Goal: Transaction & Acquisition: Book appointment/travel/reservation

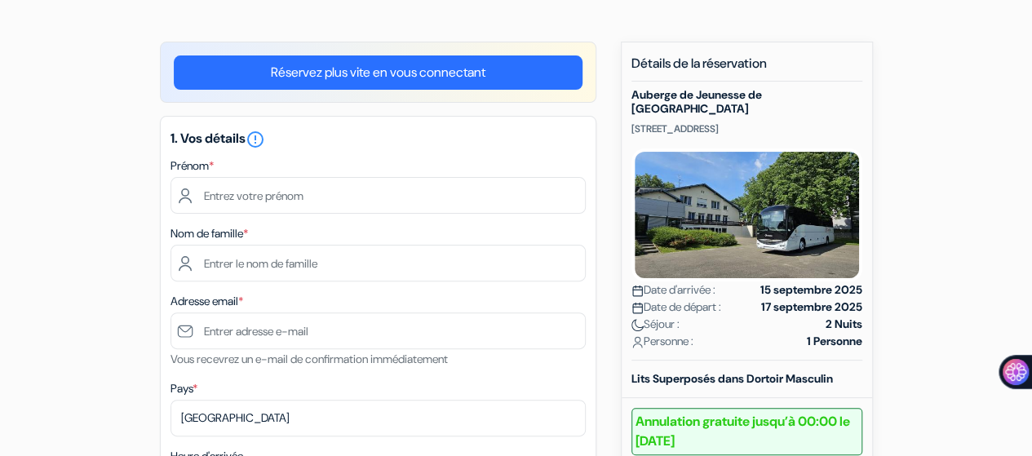
scroll to position [82, 0]
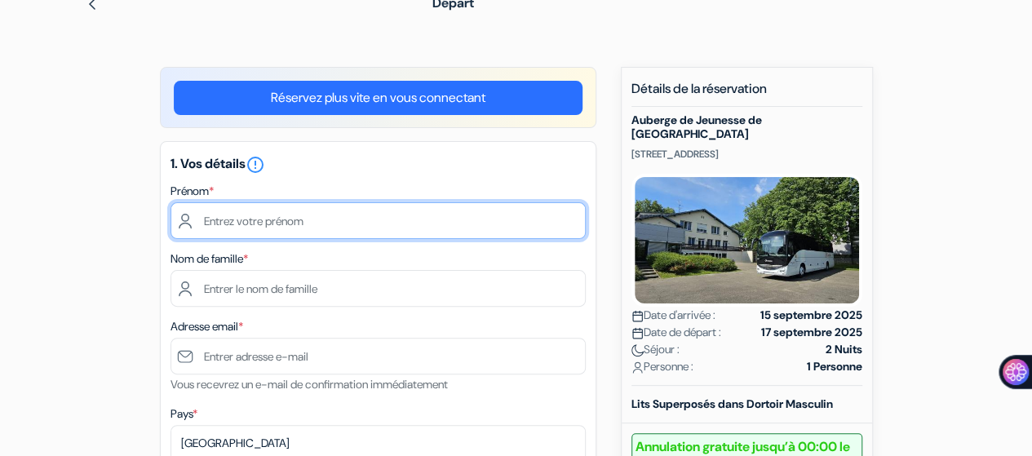
click at [343, 232] on input "text" at bounding box center [377, 220] width 415 height 37
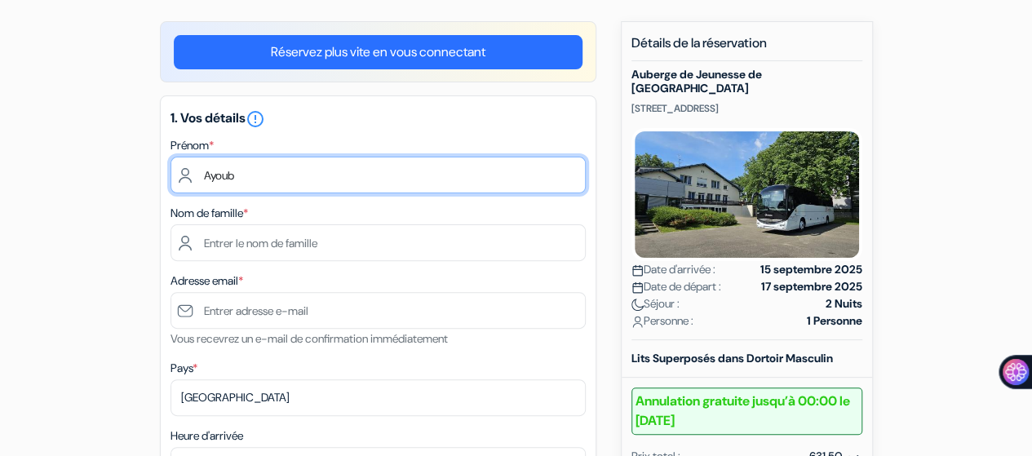
scroll to position [163, 0]
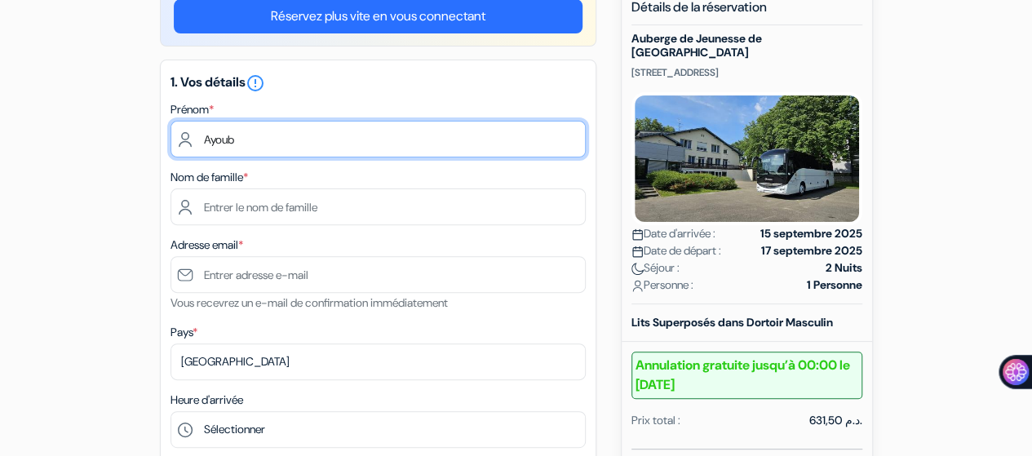
type input "[PERSON_NAME]"
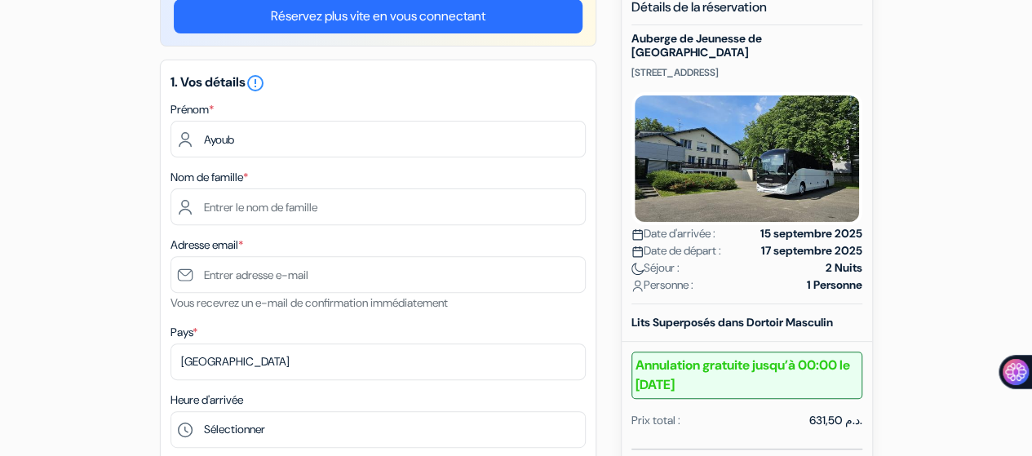
click at [416, 227] on div "1. Vos détails error_outline Prénom * Ayoub Nom de famille * Adresse email * Vo…" at bounding box center [378, 342] width 436 height 564
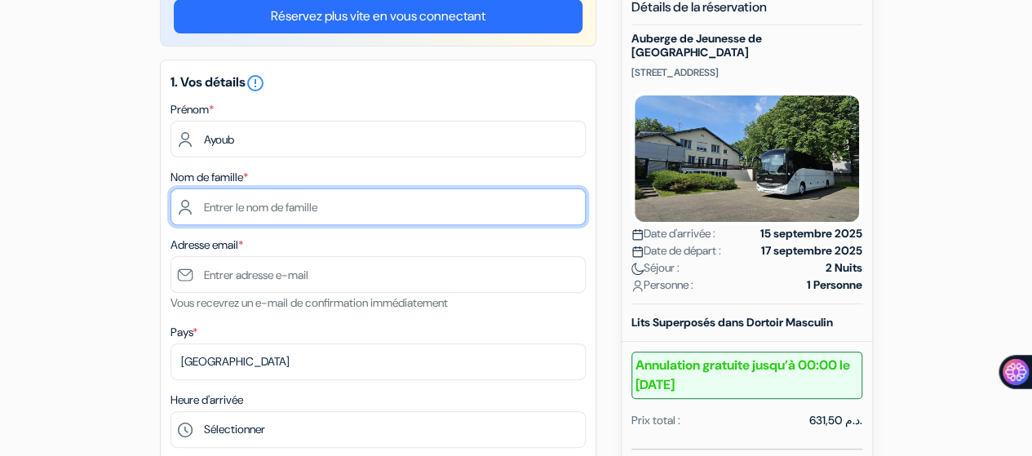
click at [411, 216] on input "text" at bounding box center [377, 206] width 415 height 37
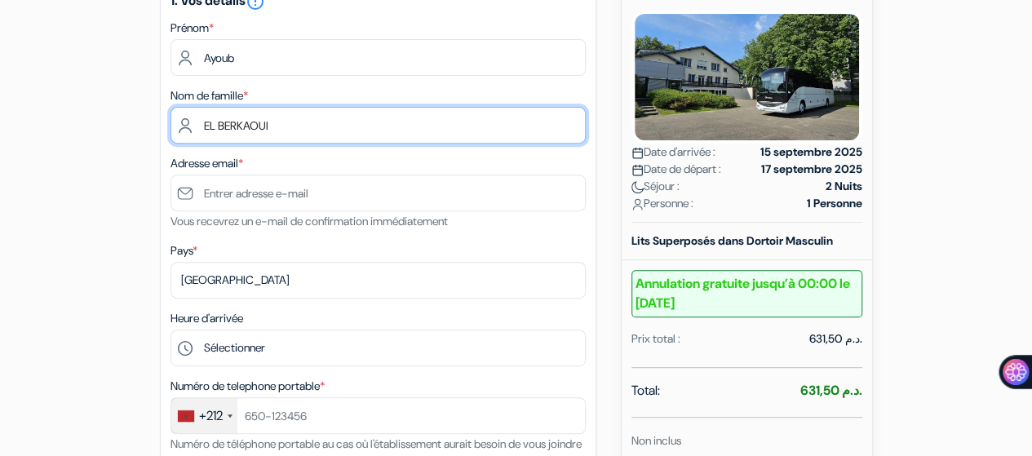
scroll to position [326, 0]
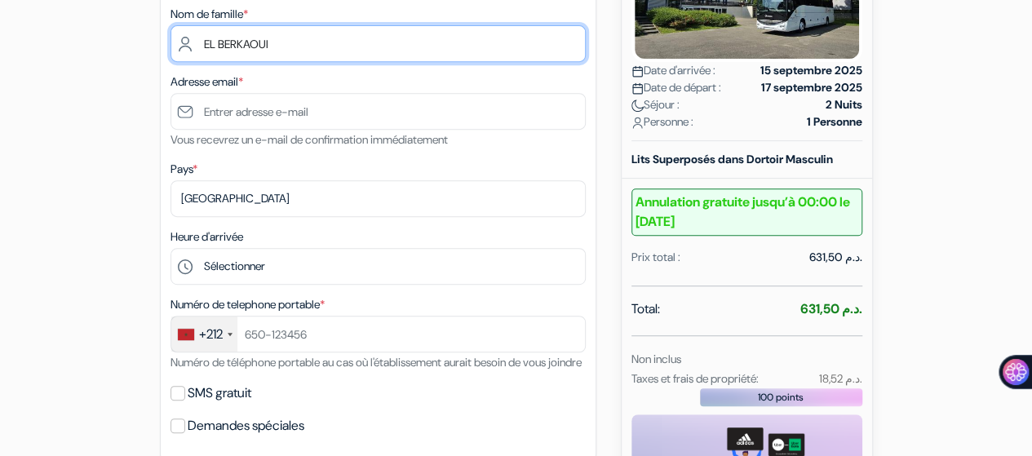
type input "EL BERKAOUI"
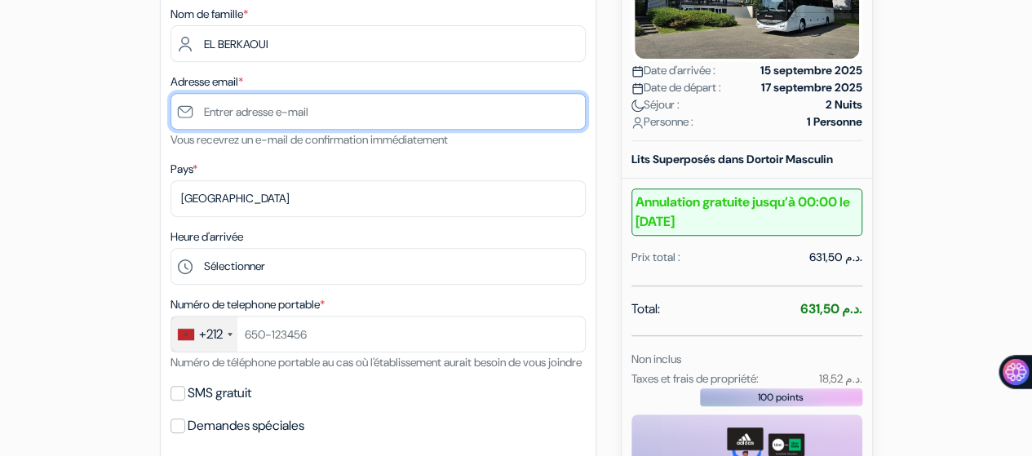
click at [362, 113] on input "text" at bounding box center [377, 111] width 415 height 37
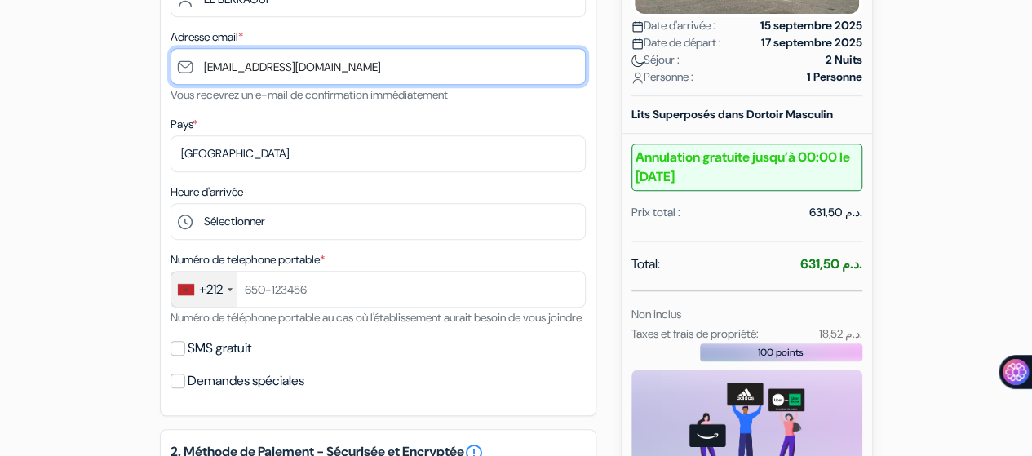
scroll to position [408, 0]
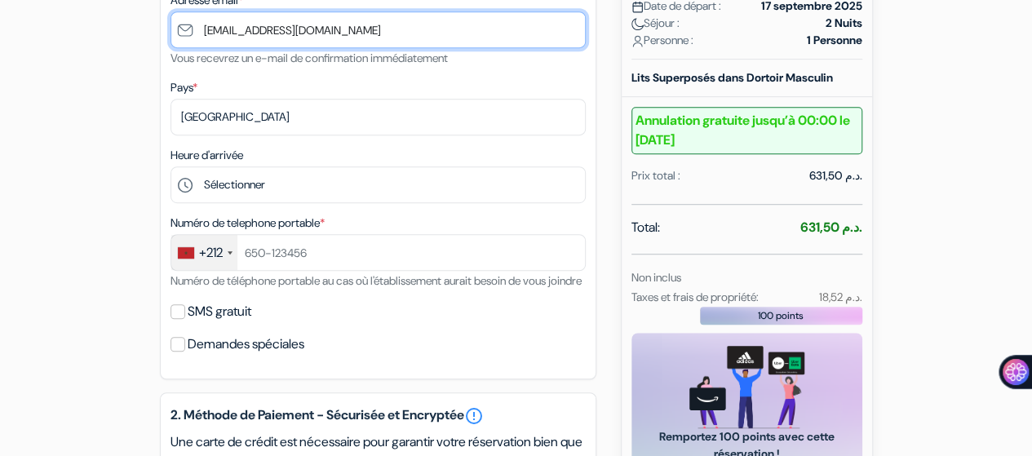
type input "[EMAIL_ADDRESS][DOMAIN_NAME]"
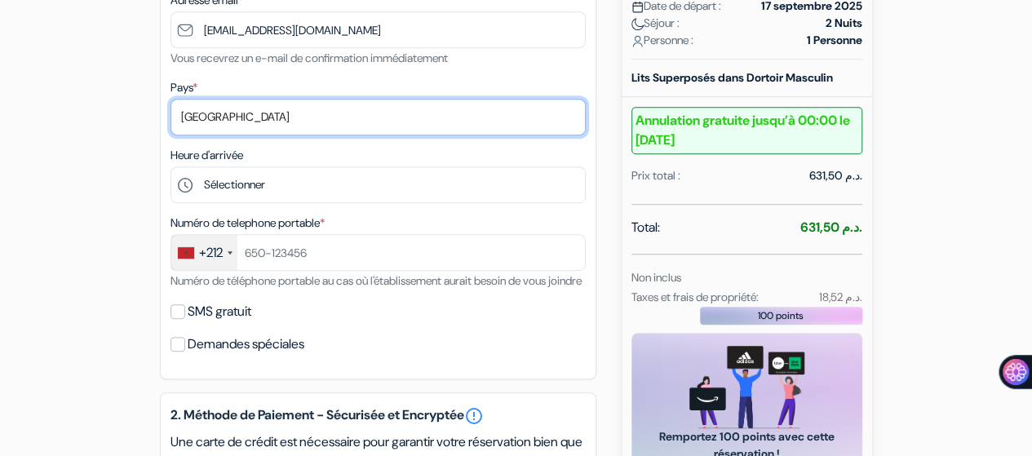
click at [269, 118] on select "Selectionner le pays Abkhazie [GEOGRAPHIC_DATA] [GEOGRAPHIC_DATA] [GEOGRAPHIC_D…" at bounding box center [377, 117] width 415 height 37
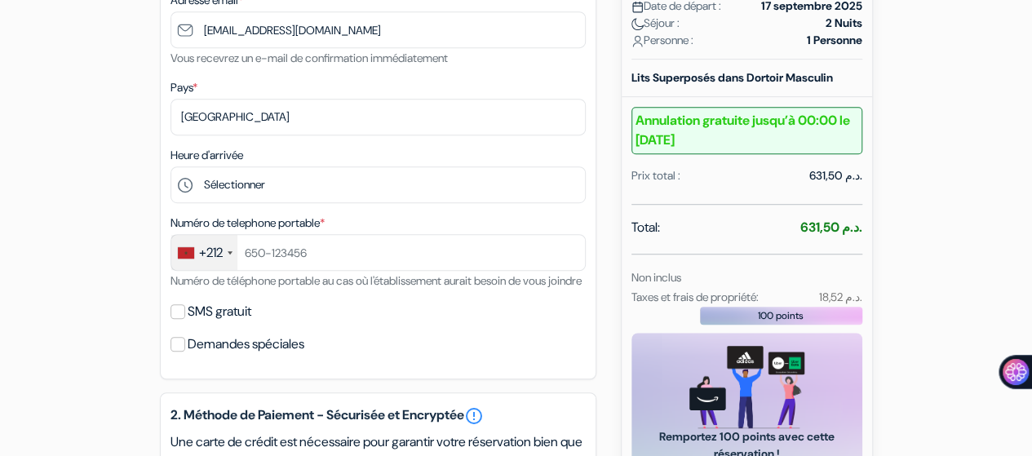
click at [0, 117] on form "Départ add_box Auberge de Jeunesse de Mulhouse 37 RUE DE L\'ILLBERG, Mulhouse, …" at bounding box center [516, 306] width 1032 height 1305
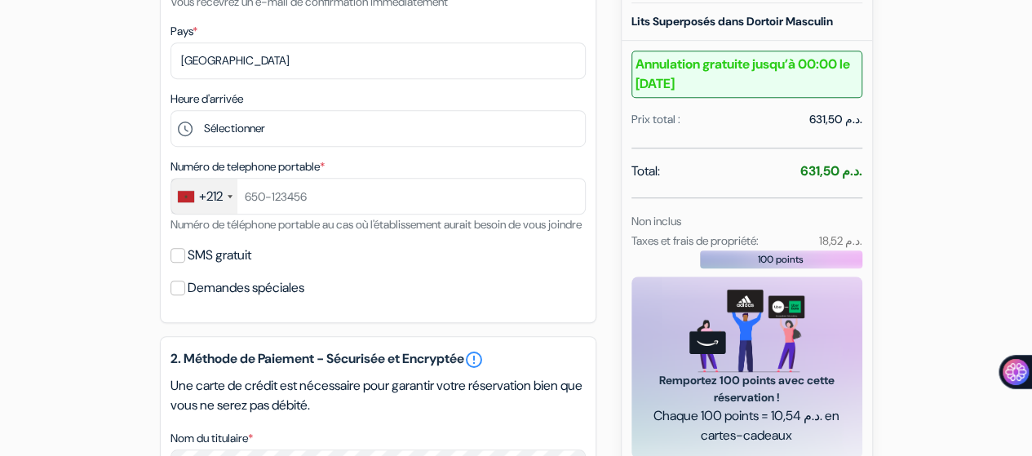
scroll to position [489, 0]
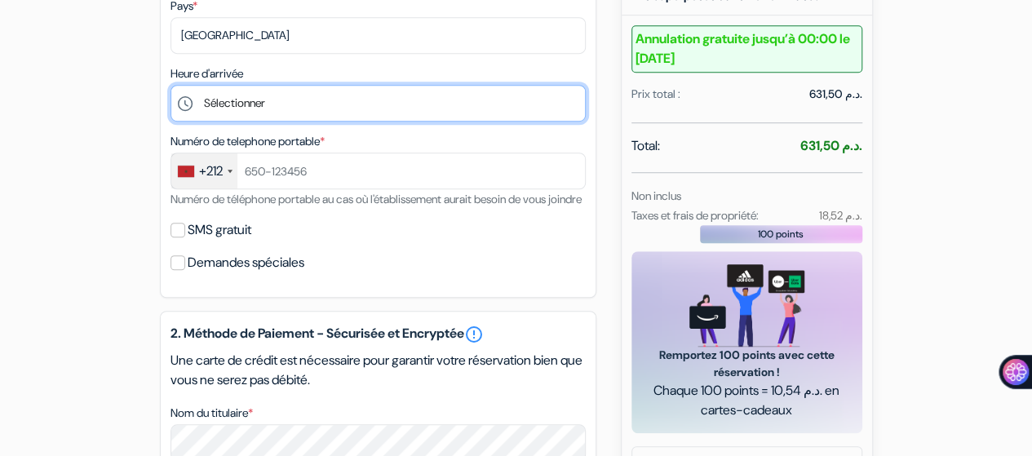
click at [316, 106] on select "Sélectionner 15:00 16:00 17:00 18:00 19:00 20:00 21:00 22:00" at bounding box center [377, 103] width 415 height 37
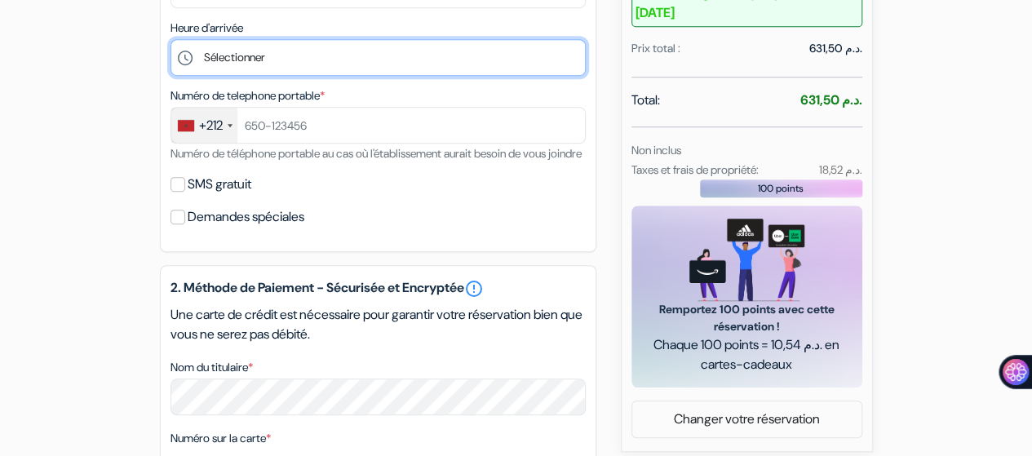
scroll to position [571, 0]
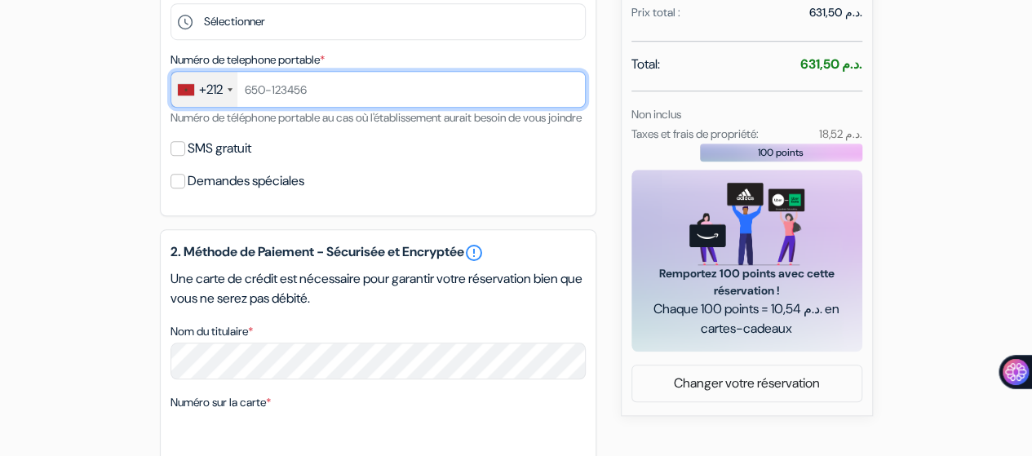
click at [372, 77] on input "text" at bounding box center [377, 89] width 415 height 37
type input "653325701"
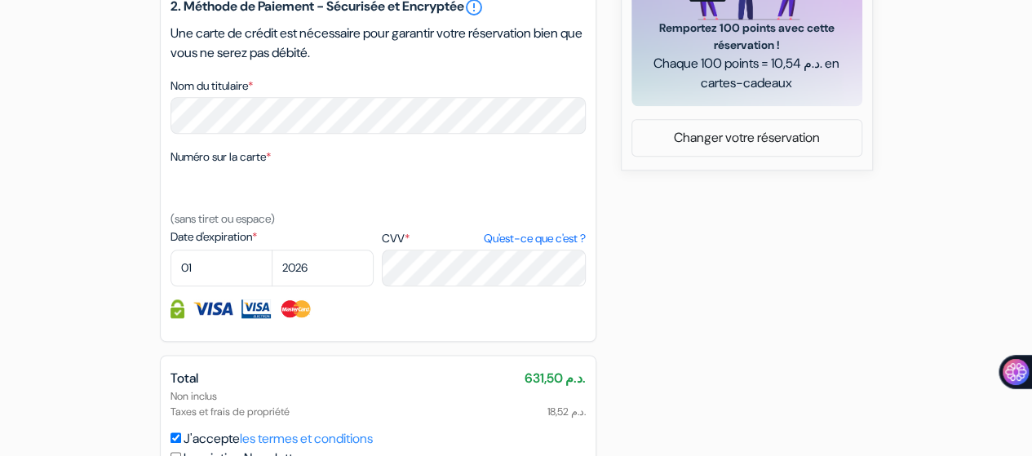
scroll to position [811, 0]
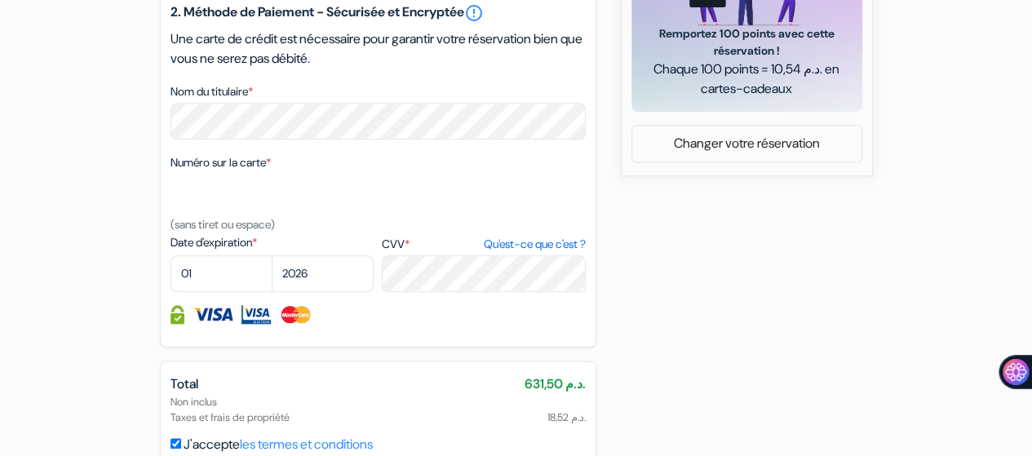
click at [284, 197] on iframe at bounding box center [377, 194] width 415 height 41
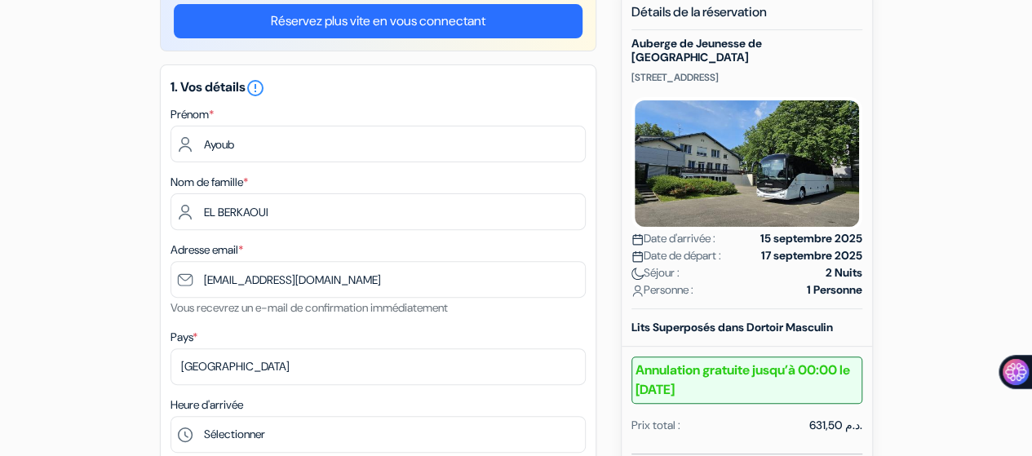
scroll to position [0, 0]
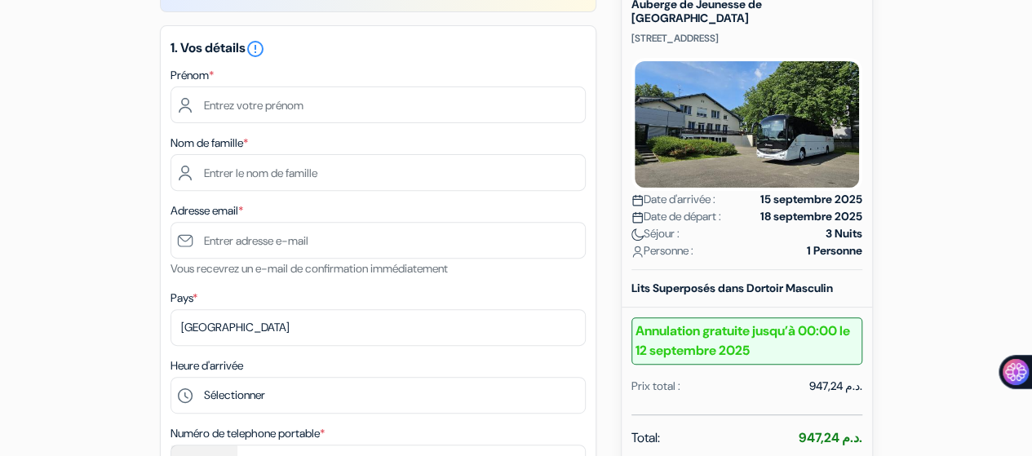
scroll to position [163, 0]
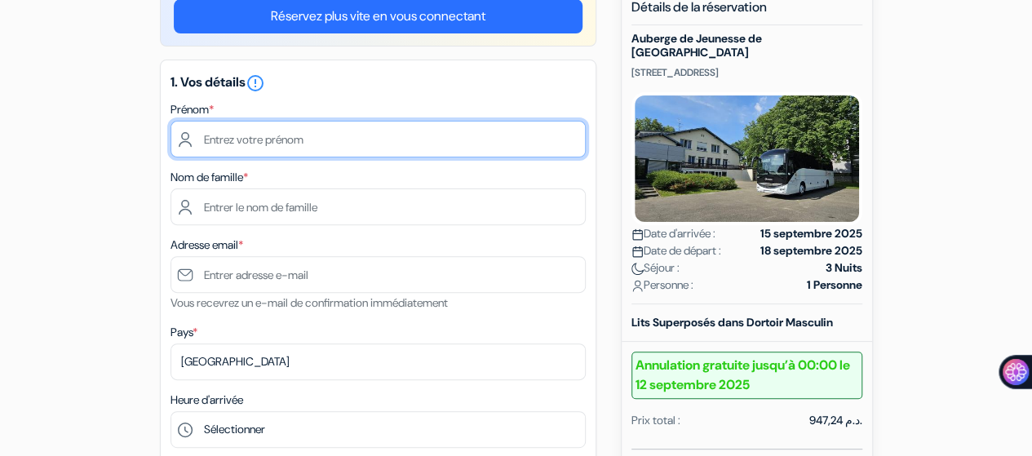
click at [383, 145] on input "text" at bounding box center [377, 139] width 415 height 37
type input "[PERSON_NAME]"
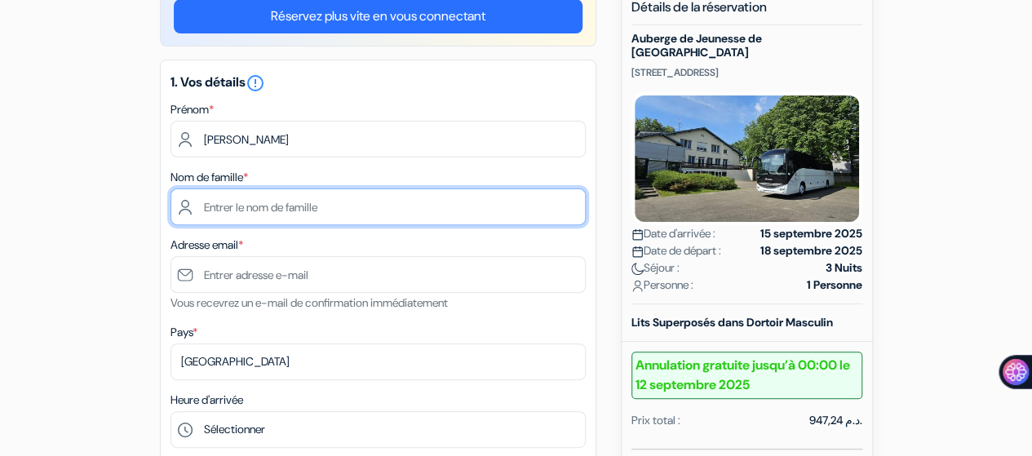
click at [231, 212] on input "text" at bounding box center [377, 206] width 415 height 37
type input "EL BERKAOUI"
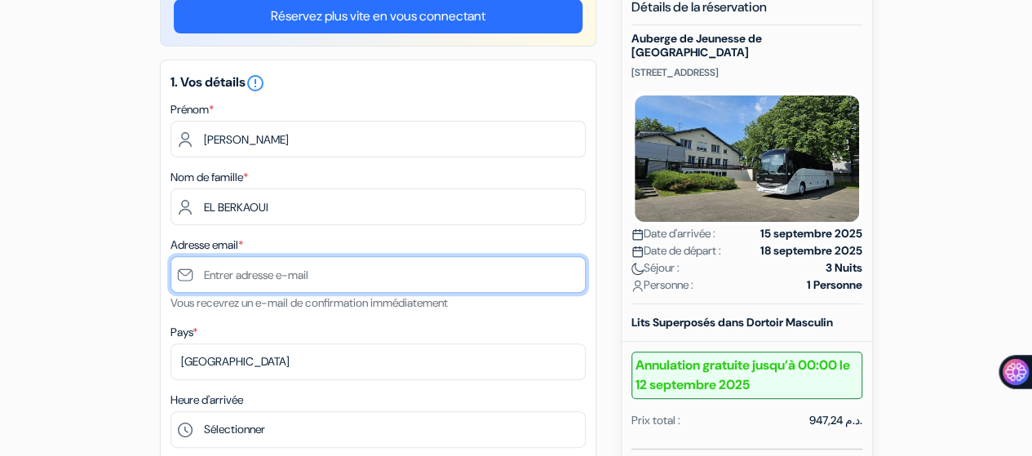
click at [224, 272] on input "text" at bounding box center [377, 274] width 415 height 37
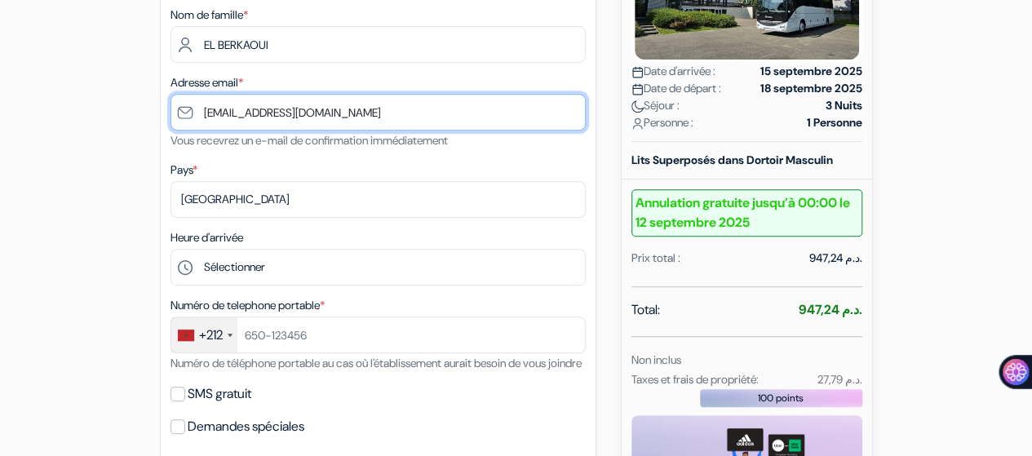
scroll to position [326, 0]
type input "[EMAIL_ADDRESS][DOMAIN_NAME]"
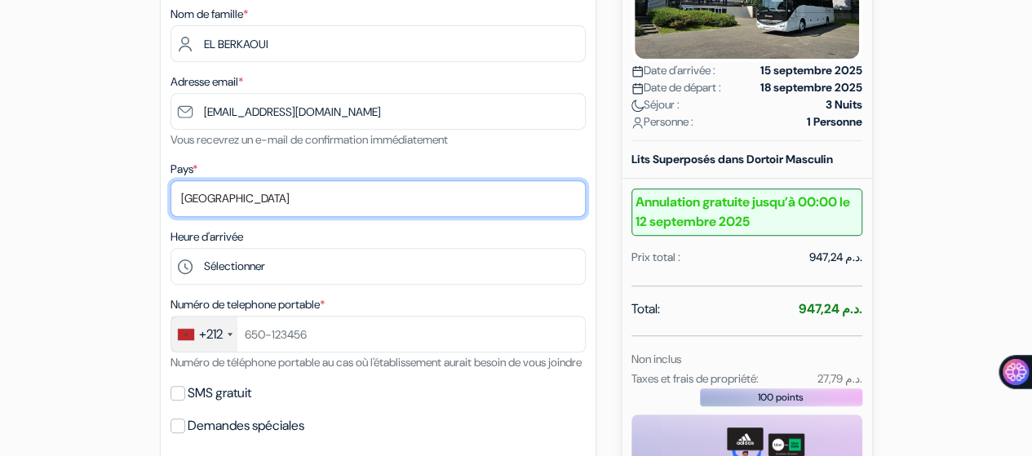
click at [288, 195] on select "Selectionner le pays Abkhazie [GEOGRAPHIC_DATA] [GEOGRAPHIC_DATA] [GEOGRAPHIC_D…" at bounding box center [377, 198] width 415 height 37
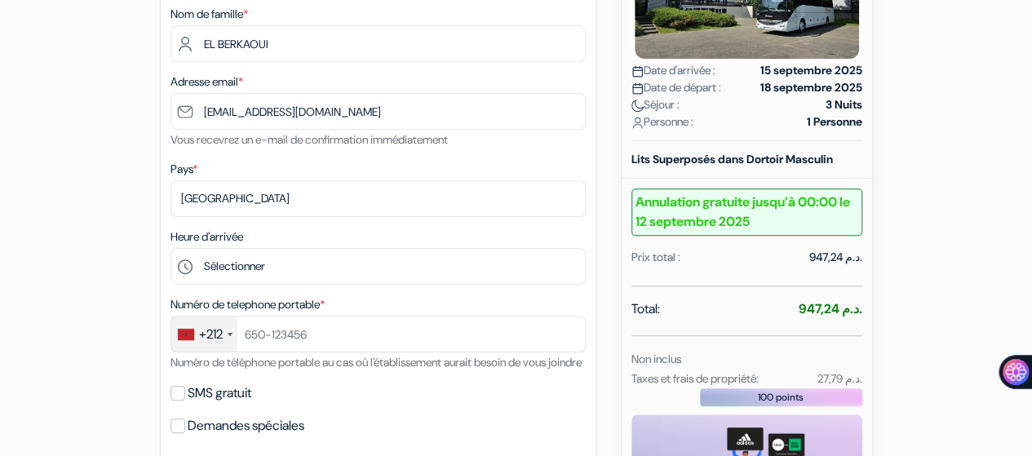
click at [95, 201] on div "add_box Auberge de Jeunesse de [GEOGRAPHIC_DATA] [STREET_ADDRESS] Détails de l'…" at bounding box center [516, 451] width 930 height 1259
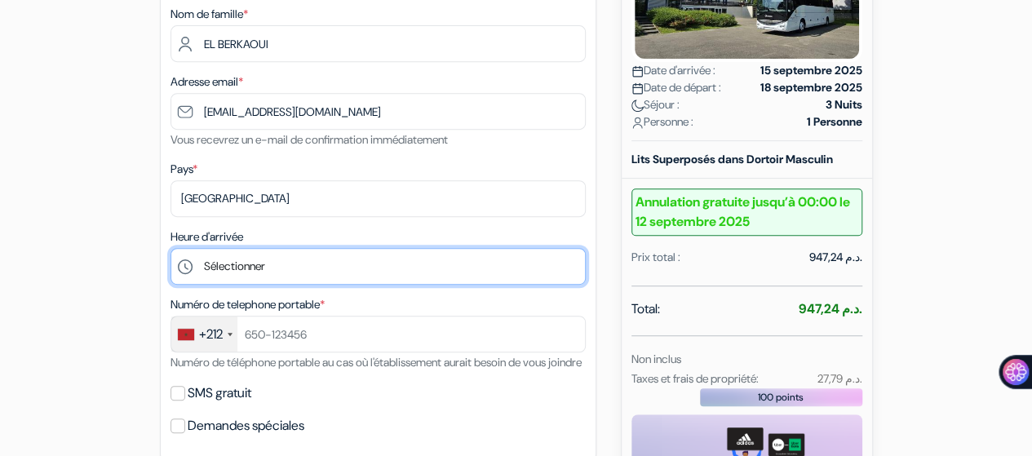
click at [289, 275] on select "Sélectionner 15:00 16:00 17:00 18:00 19:00 20:00 21:00 22:00" at bounding box center [377, 266] width 415 height 37
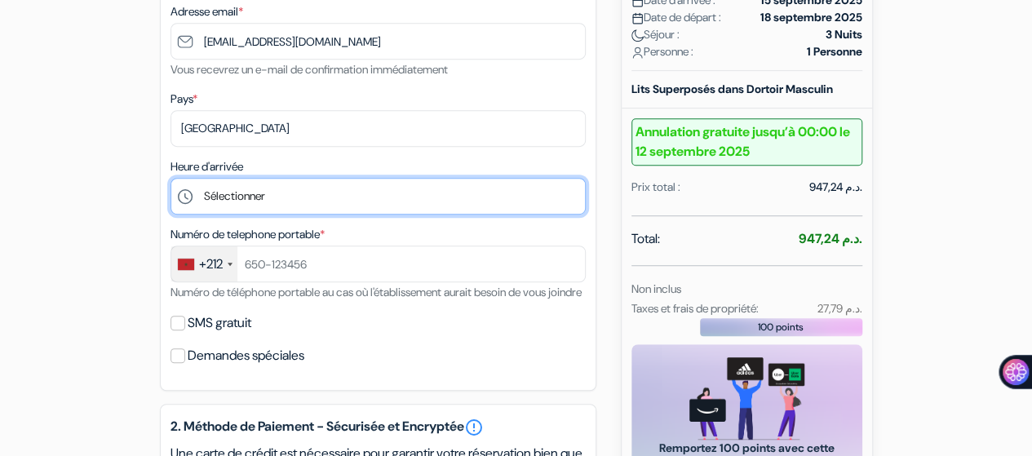
scroll to position [489, 0]
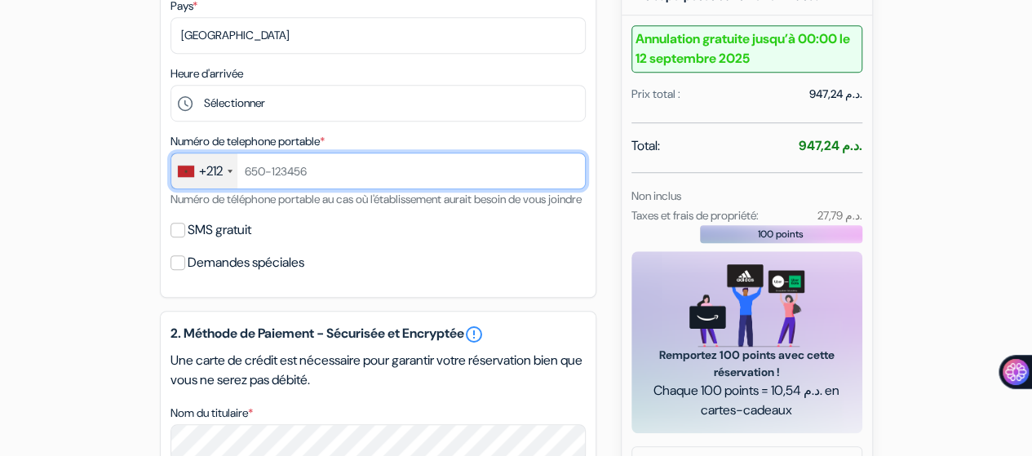
click at [322, 180] on input "text" at bounding box center [377, 171] width 415 height 37
type input "653325701"
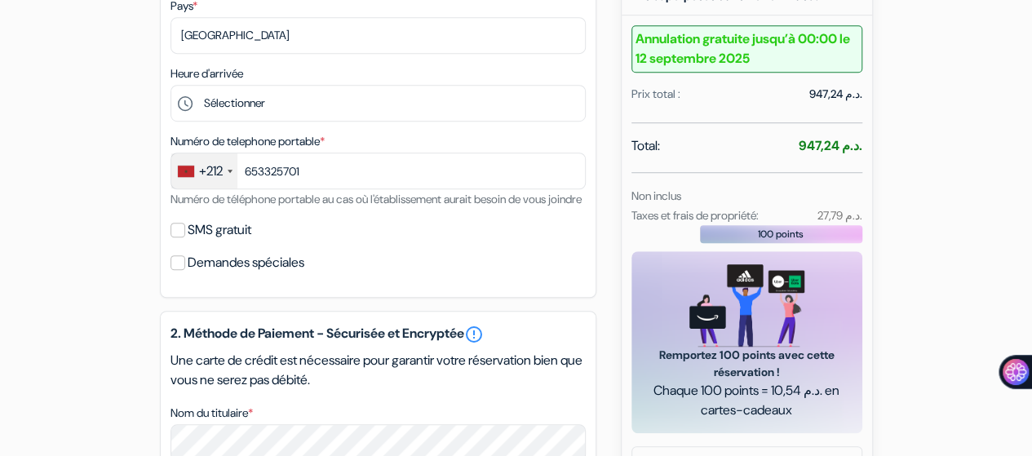
click at [88, 108] on div "add_box Auberge de Jeunesse de [GEOGRAPHIC_DATA] [STREET_ADDRESS] Détails de l'…" at bounding box center [516, 288] width 930 height 1259
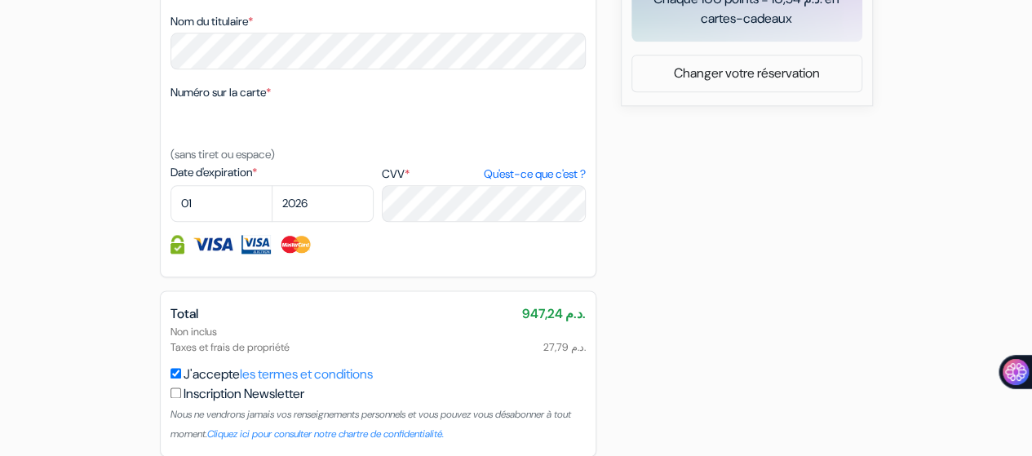
scroll to position [897, 0]
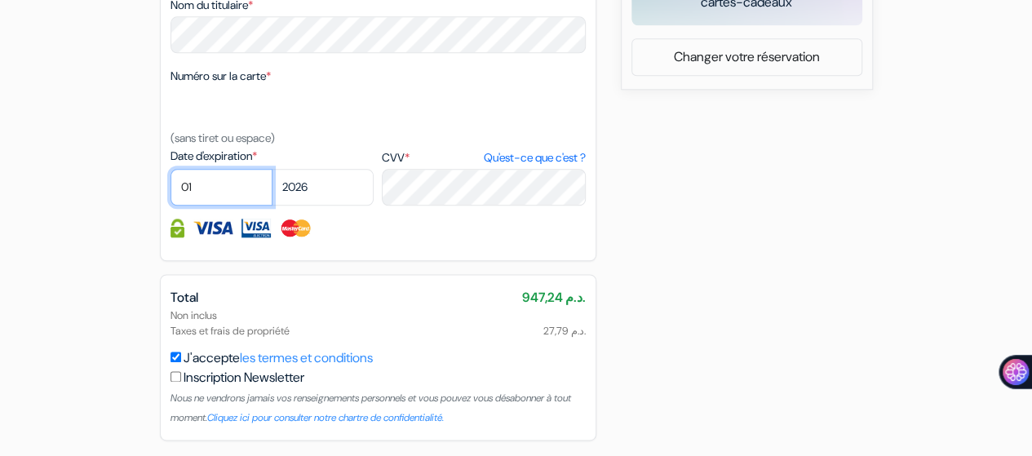
click at [253, 206] on select "01 02 03 04 05 06 07 08 09 10 11 12" at bounding box center [221, 187] width 102 height 37
select select "03"
click at [170, 192] on select "01 02 03 04 05 06 07 08 09 10 11 12" at bounding box center [221, 187] width 102 height 37
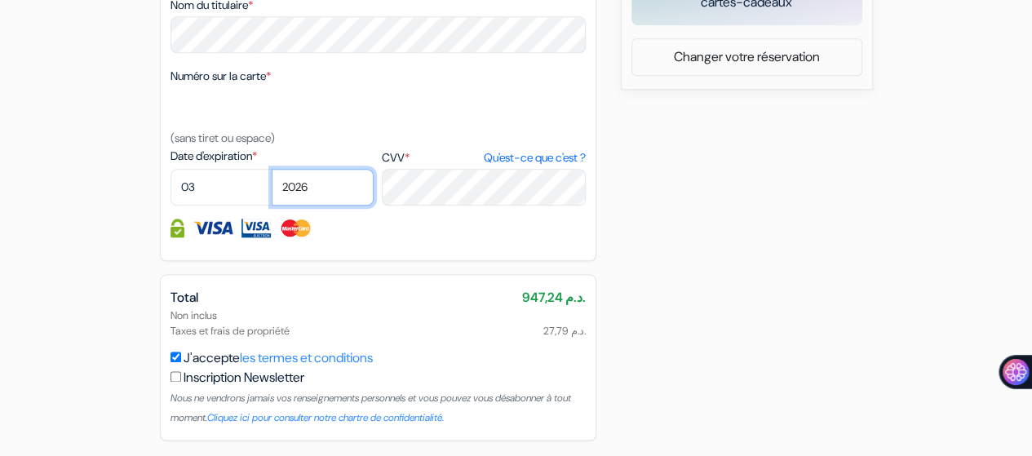
click at [313, 200] on select "2025 2026 2027 2028 2029 2030 2031 2032 2033 2034 2035 2036 2037 2038 2039 2040…" at bounding box center [323, 187] width 102 height 37
select select "2027"
click at [272, 192] on select "2025 2026 2027 2028 2029 2030 2031 2032 2033 2034 2035 2036 2037 2038 2039 2040…" at bounding box center [323, 187] width 102 height 37
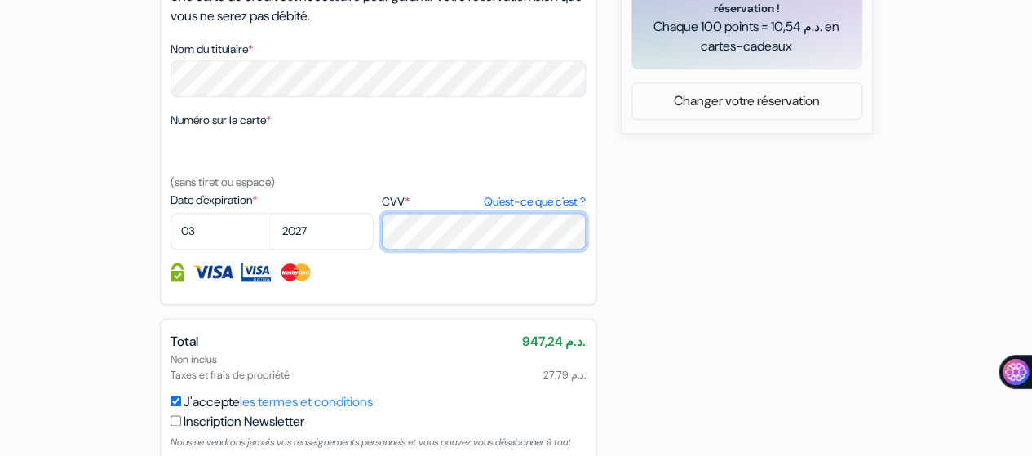
scroll to position [974, 0]
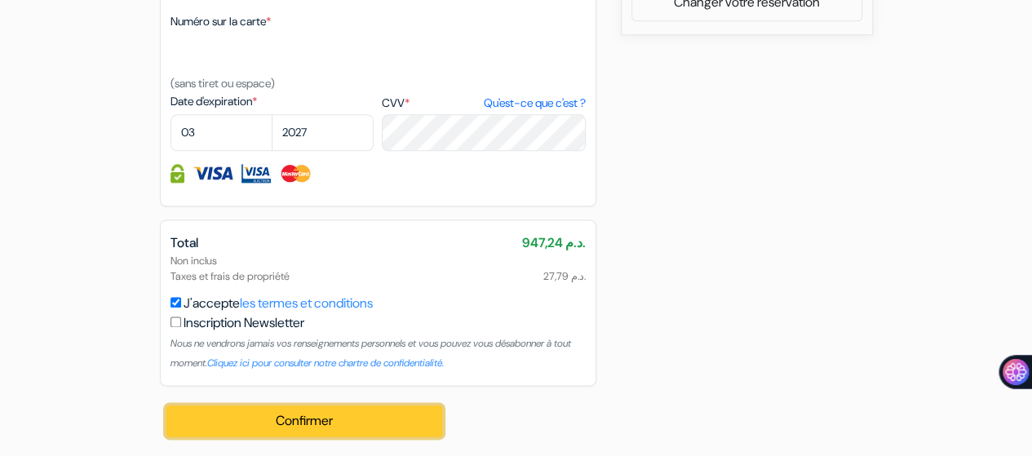
click at [361, 425] on button "Confirmer Loading..." at bounding box center [304, 420] width 277 height 31
click at [304, 427] on button "Confirmer Loading..." at bounding box center [304, 420] width 277 height 31
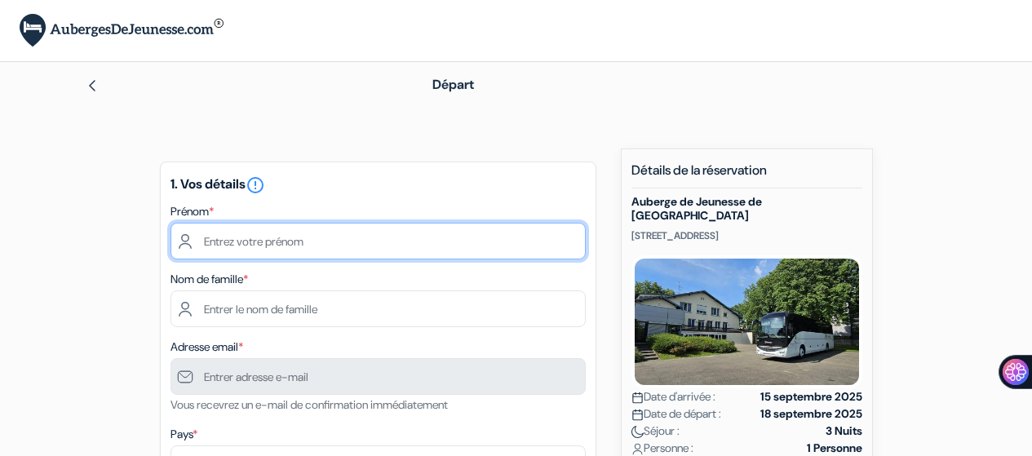
click at [296, 246] on input "text" at bounding box center [377, 241] width 415 height 37
type input "AYOUB"
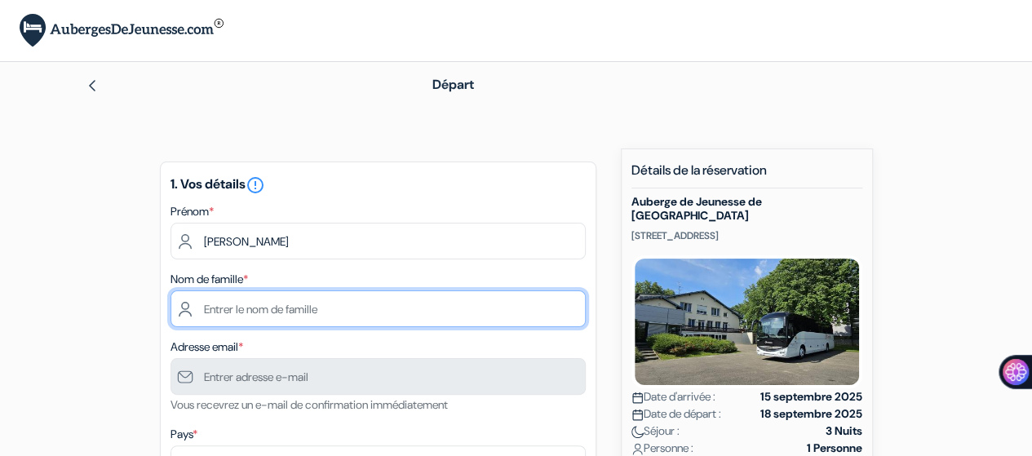
click at [225, 324] on input "text" at bounding box center [377, 308] width 415 height 37
type input "EL BERKAOUI"
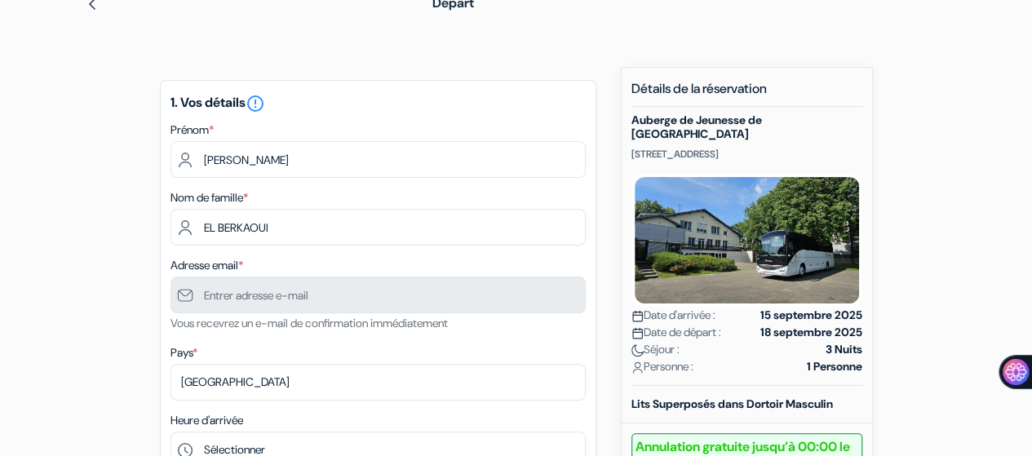
scroll to position [163, 0]
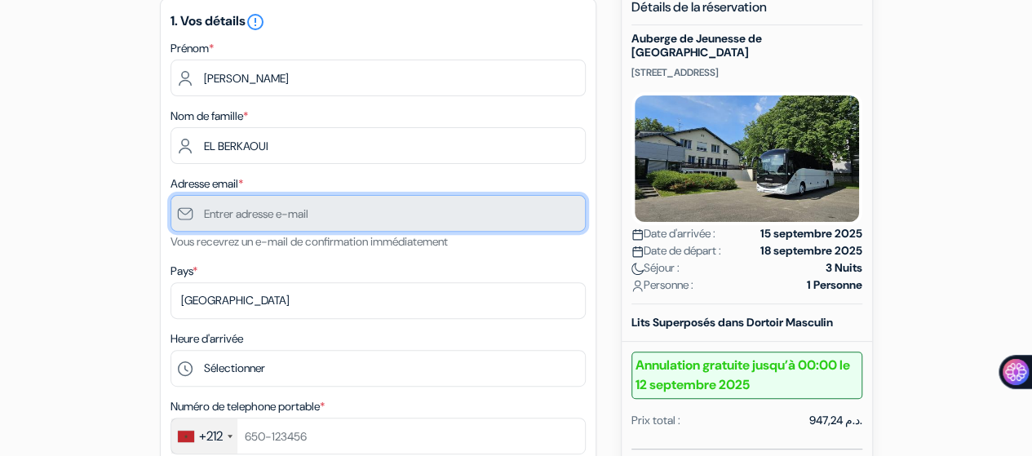
click at [261, 215] on input "text" at bounding box center [377, 213] width 415 height 37
click at [347, 216] on input "text" at bounding box center [377, 213] width 415 height 37
click at [313, 218] on input "text" at bounding box center [377, 213] width 415 height 37
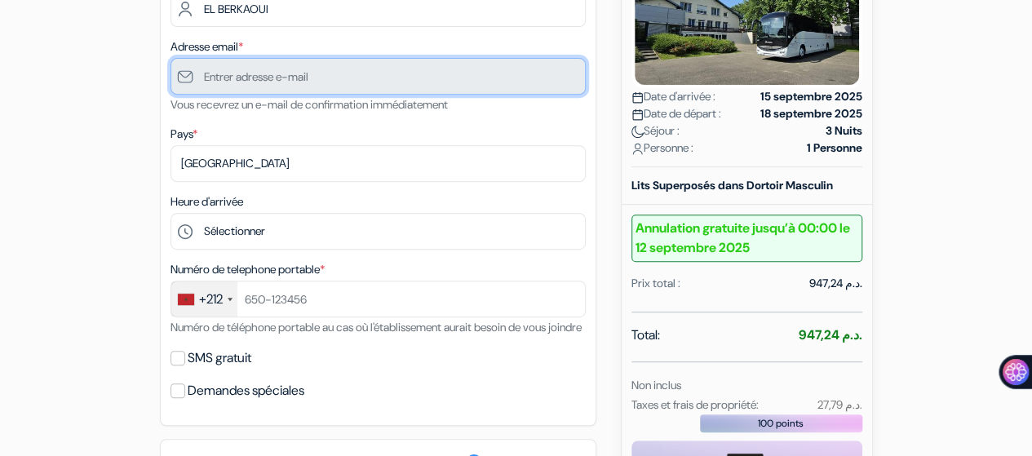
scroll to position [326, 0]
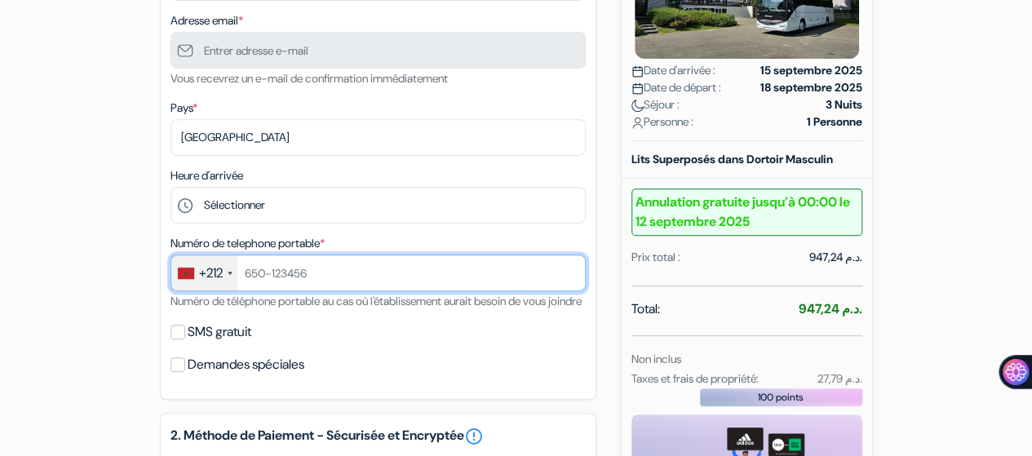
click at [299, 277] on input "text" at bounding box center [377, 272] width 415 height 37
type input "653325701"
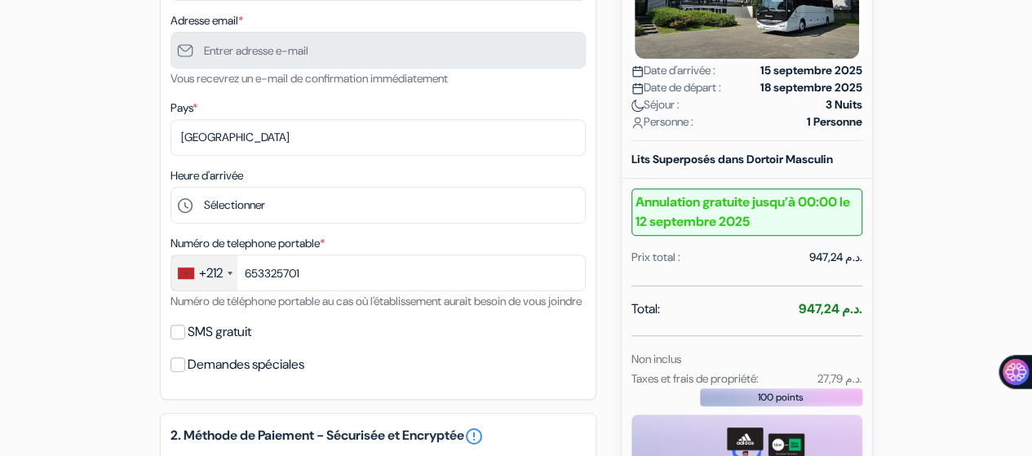
click at [100, 264] on div "add_box Auberge de Jeunesse de [GEOGRAPHIC_DATA] [STREET_ADDRESS] Détails de l'…" at bounding box center [516, 421] width 930 height 1198
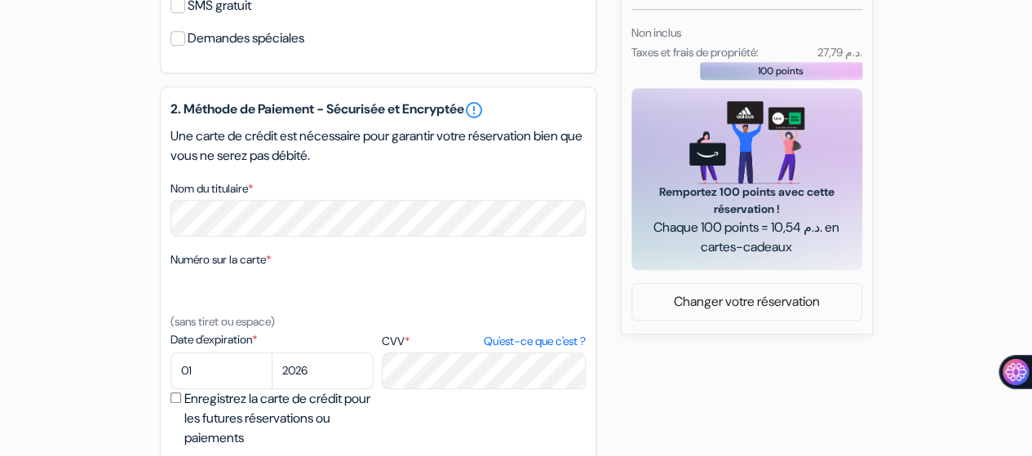
scroll to position [734, 0]
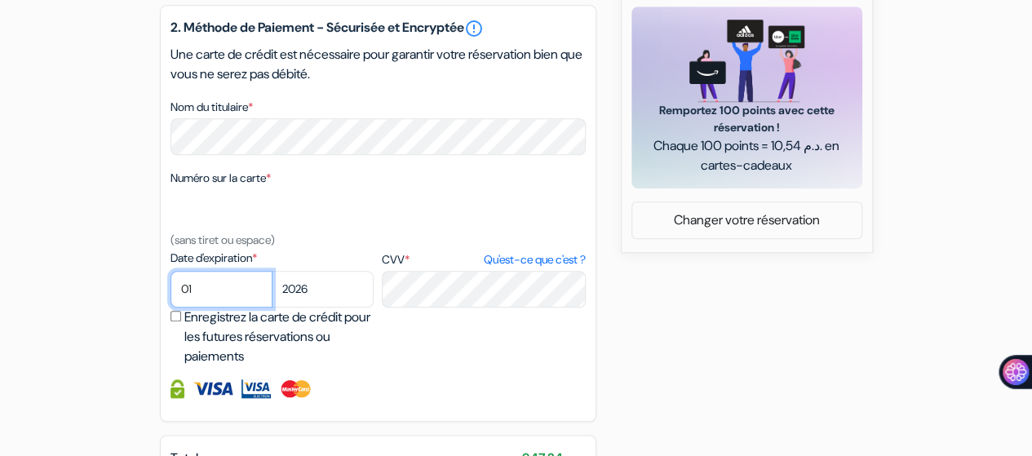
click at [251, 308] on select "01 02 03 04 05 06 07 08 09 10 11 12" at bounding box center [221, 289] width 102 height 37
select select "03"
click at [170, 294] on select "01 02 03 04 05 06 07 08 09 10 11 12" at bounding box center [221, 289] width 102 height 37
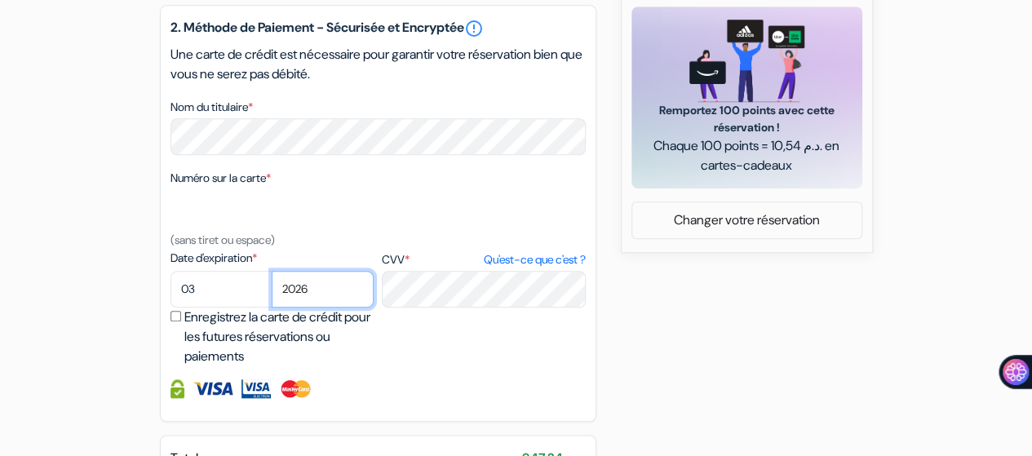
click at [310, 308] on select "2025 2026 2027 2028 2029 2030 2031 2032 2033 2034 2035 2036 2037 2038 2039 2040…" at bounding box center [323, 289] width 102 height 37
select select "2027"
click at [272, 294] on select "2025 2026 2027 2028 2029 2030 2031 2032 2033 2034 2035 2036 2037 2038 2039 2040…" at bounding box center [323, 289] width 102 height 37
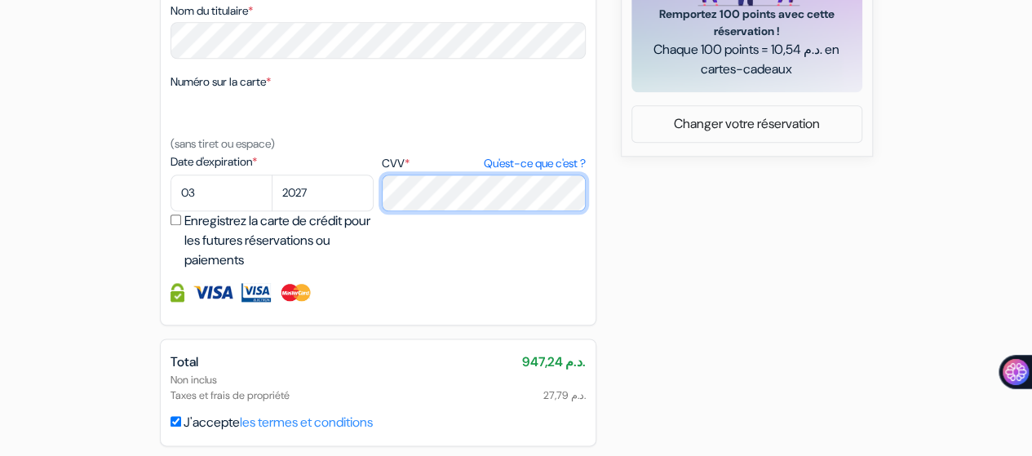
scroll to position [913, 0]
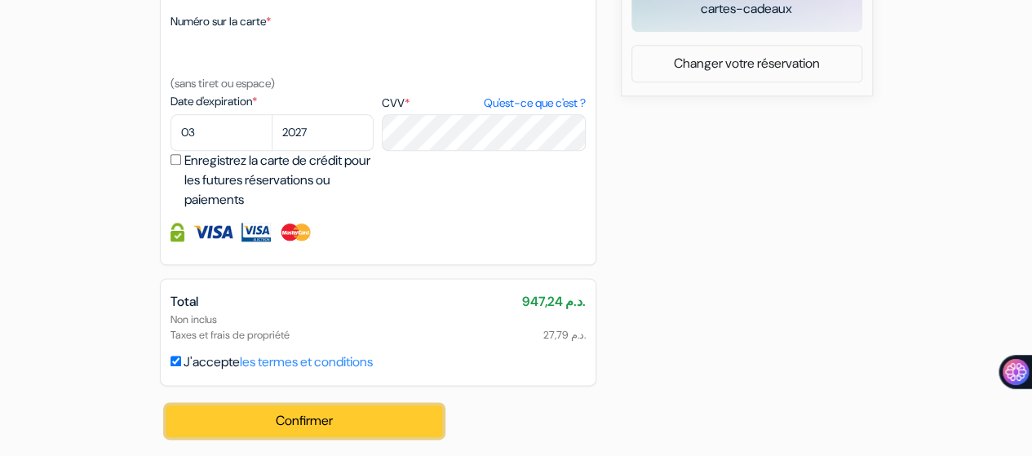
click at [374, 418] on button "Confirmer Loading..." at bounding box center [304, 420] width 277 height 31
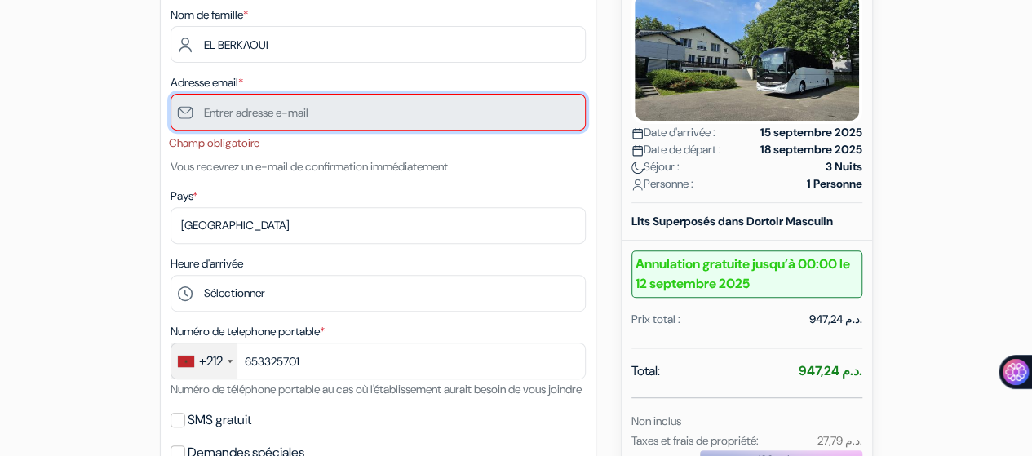
scroll to position [149, 0]
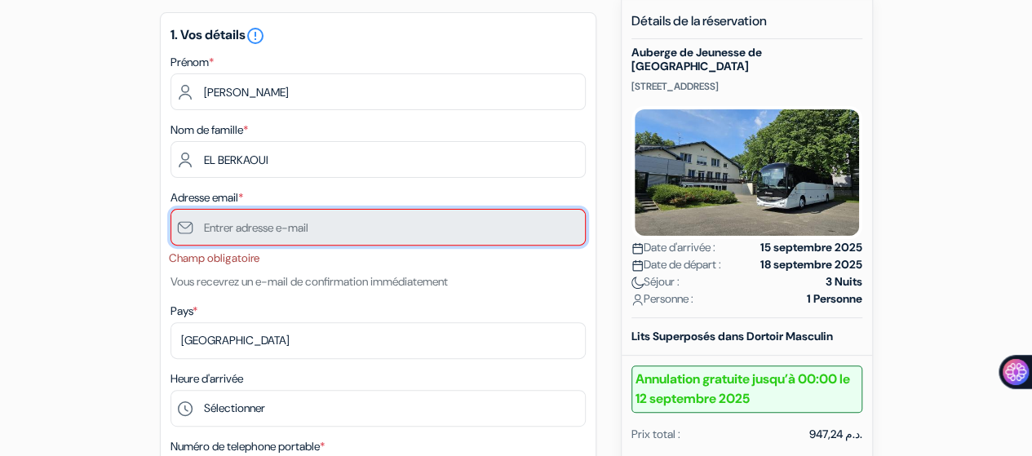
click at [310, 219] on input "text" at bounding box center [377, 227] width 415 height 37
click at [310, 222] on input "text" at bounding box center [377, 227] width 415 height 37
click at [228, 223] on input "text" at bounding box center [377, 227] width 415 height 37
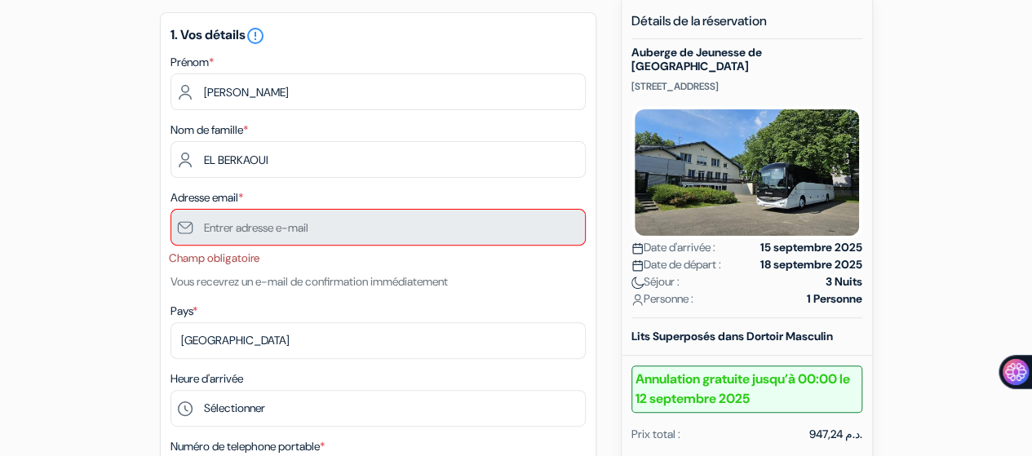
click at [231, 257] on li "Champ obligatoire" at bounding box center [377, 258] width 417 height 16
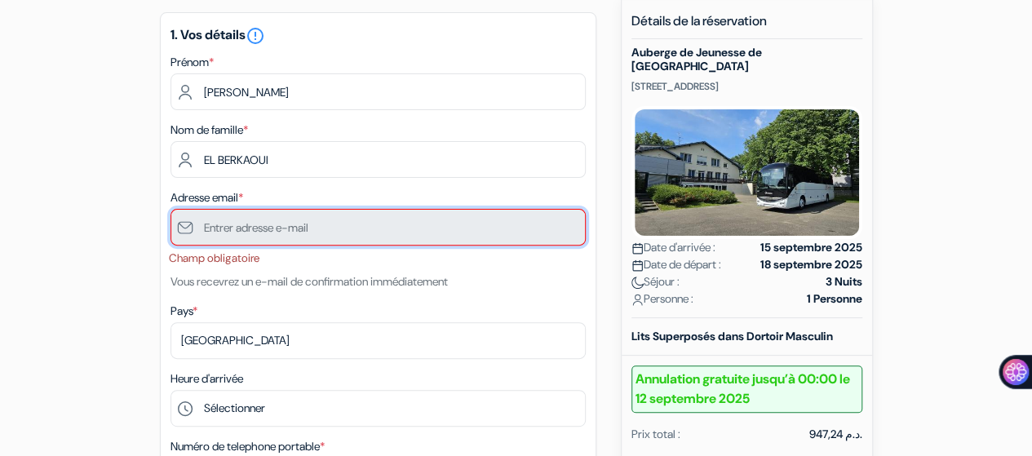
click at [277, 225] on input "text" at bounding box center [377, 227] width 415 height 37
click at [272, 228] on input "text" at bounding box center [377, 227] width 415 height 37
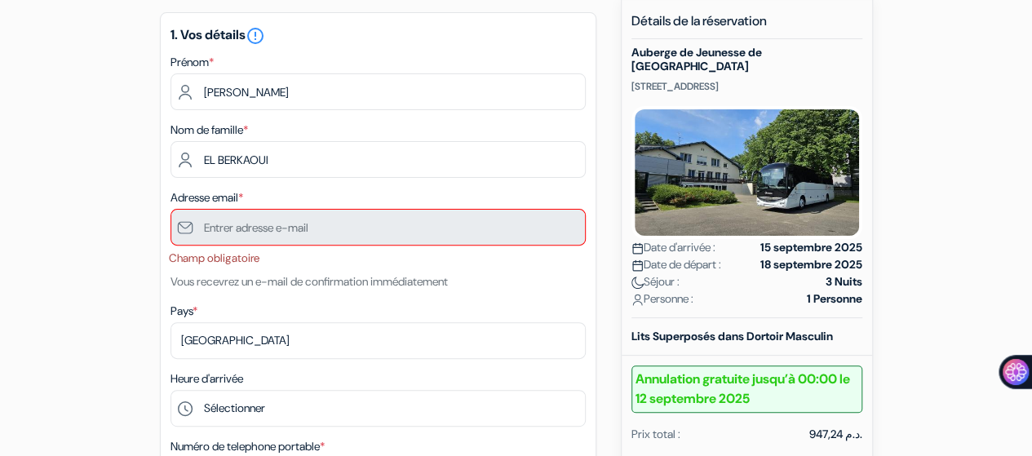
click at [245, 261] on li "Champ obligatoire" at bounding box center [377, 258] width 417 height 16
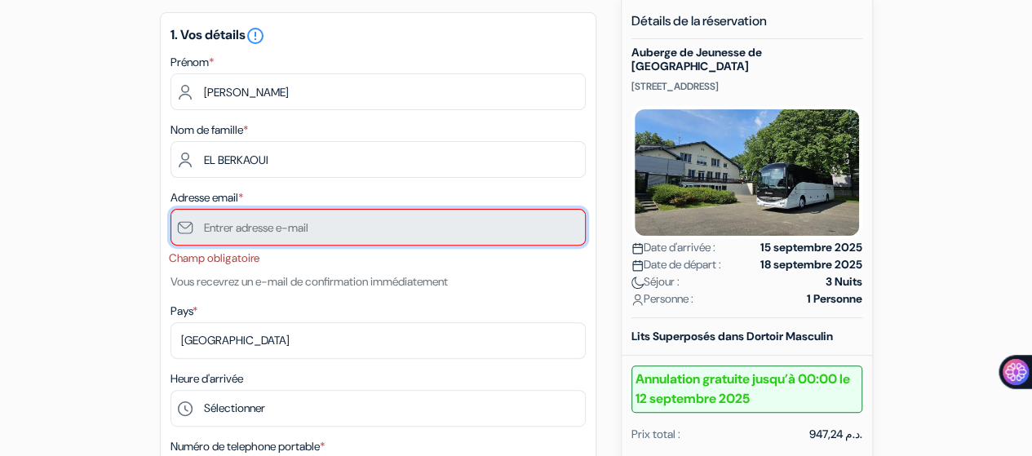
click at [378, 236] on input "text" at bounding box center [377, 227] width 415 height 37
click at [356, 227] on input "text" at bounding box center [377, 227] width 415 height 37
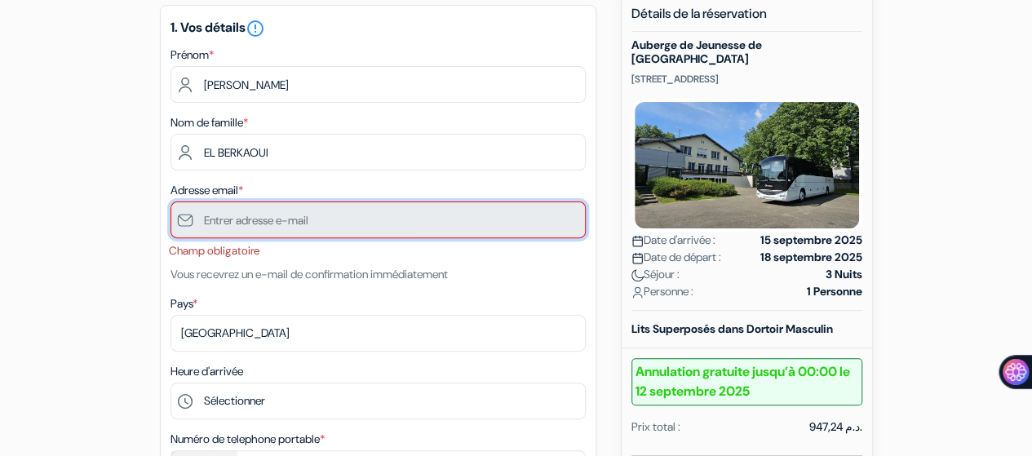
scroll to position [163, 0]
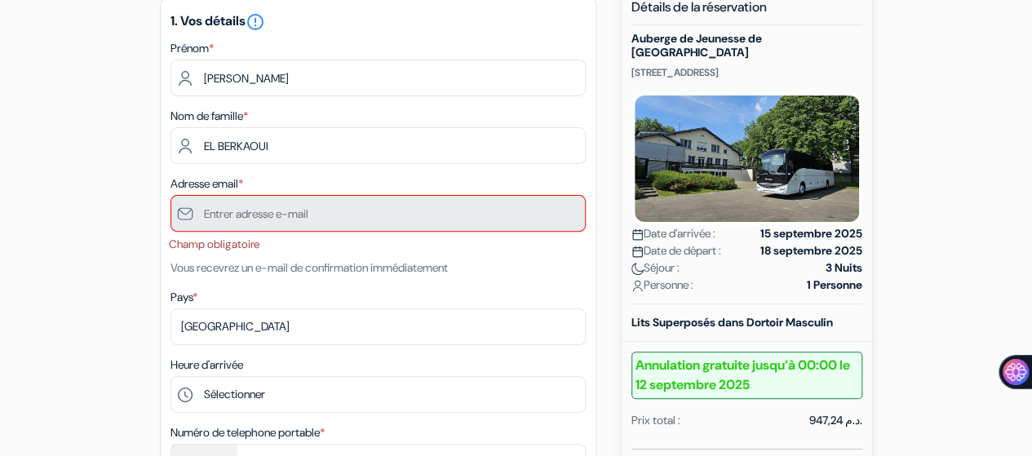
click at [227, 247] on li "Champ obligatoire" at bounding box center [377, 245] width 417 height 16
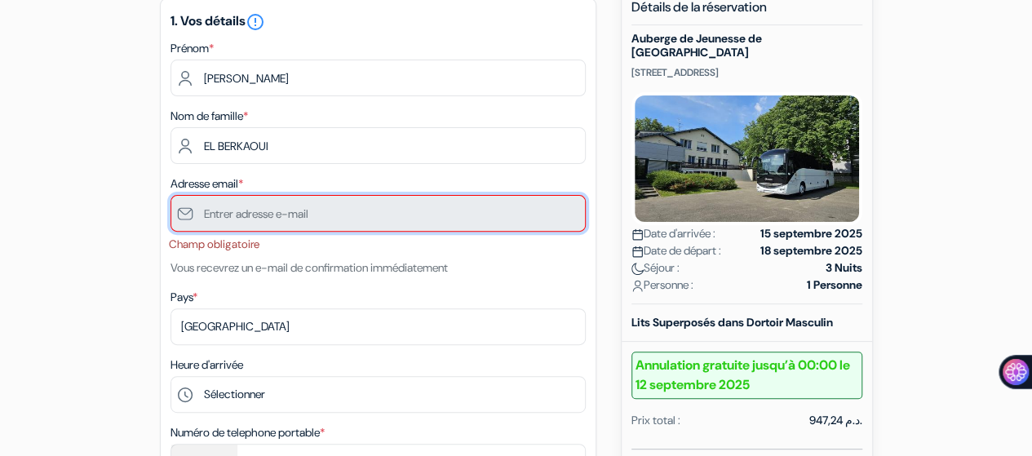
click at [267, 232] on input "text" at bounding box center [377, 213] width 415 height 37
click at [295, 219] on input "text" at bounding box center [377, 213] width 415 height 37
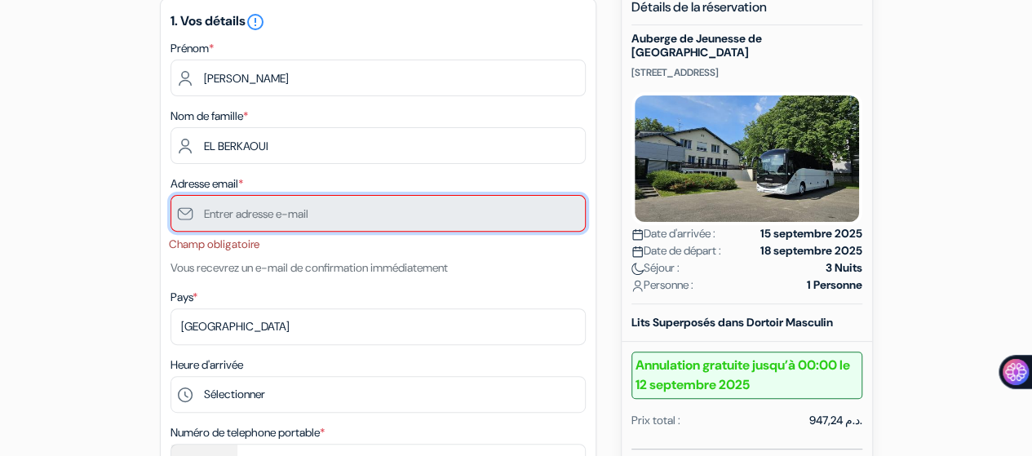
click at [295, 219] on input "text" at bounding box center [377, 213] width 415 height 37
click at [363, 216] on input "text" at bounding box center [377, 213] width 415 height 37
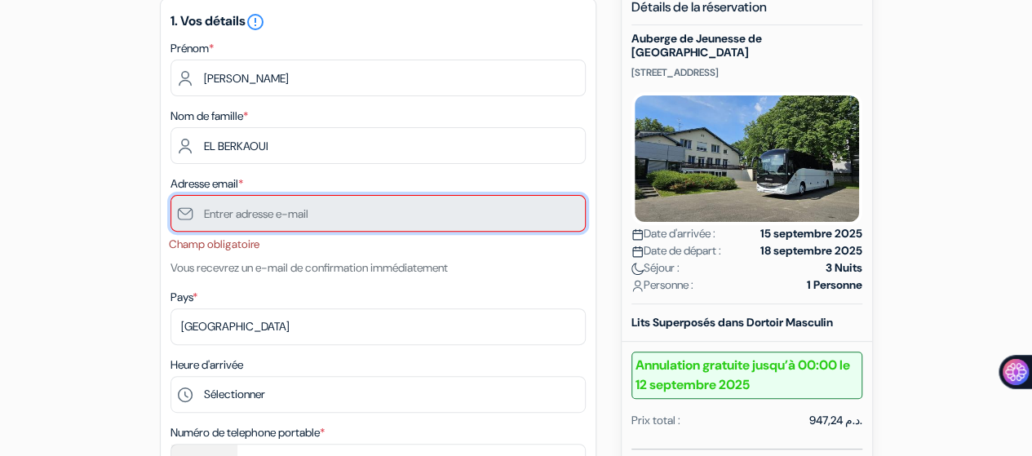
click at [363, 216] on input "text" at bounding box center [377, 213] width 415 height 37
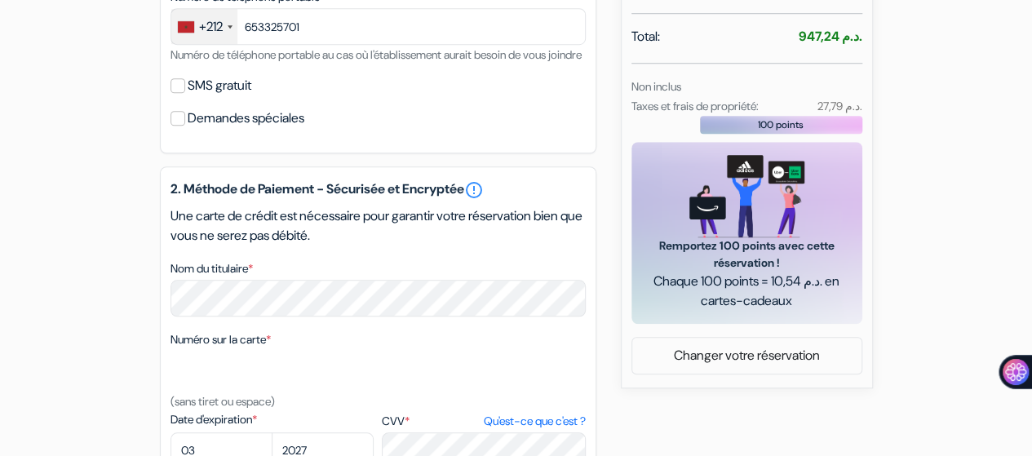
scroll to position [571, 0]
